Goal: Task Accomplishment & Management: Manage account settings

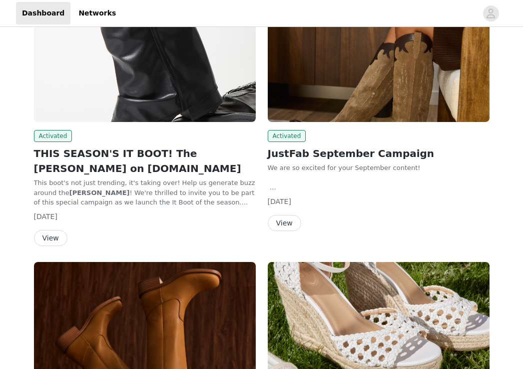
scroll to position [136, 0]
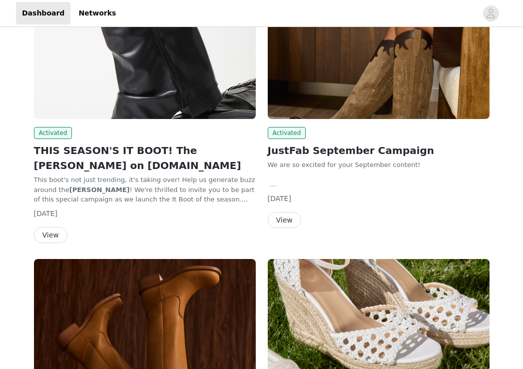
click at [287, 222] on button "View" at bounding box center [284, 220] width 33 height 16
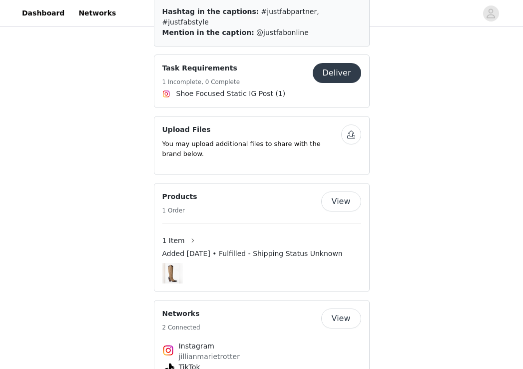
scroll to position [822, 0]
click at [170, 262] on img at bounding box center [172, 272] width 14 height 20
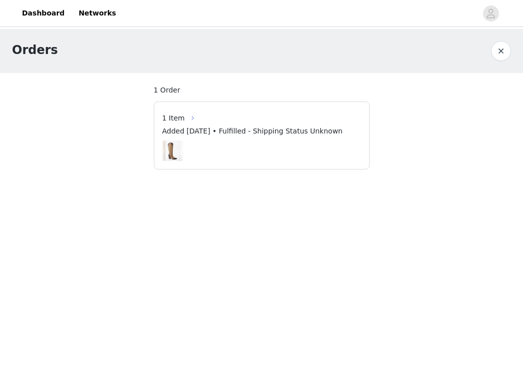
click at [185, 115] on button "button" at bounding box center [193, 118] width 16 height 16
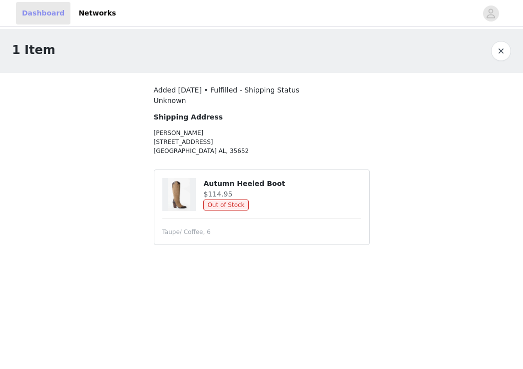
click at [24, 18] on link "Dashboard" at bounding box center [43, 13] width 54 height 22
